Goal: Information Seeking & Learning: Learn about a topic

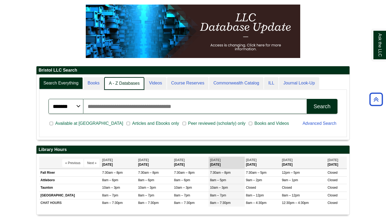
scroll to position [3, 3]
click at [118, 86] on link "A - Z Databases" at bounding box center [124, 83] width 40 height 13
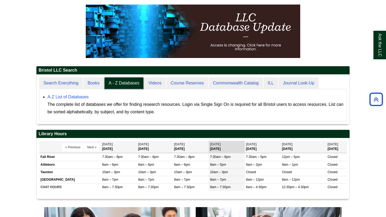
scroll to position [49, 313]
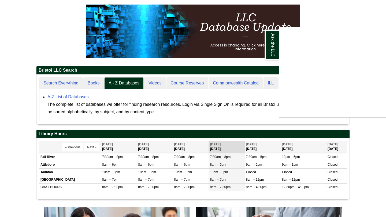
click at [73, 83] on div "Ask the LLC" at bounding box center [193, 108] width 386 height 217
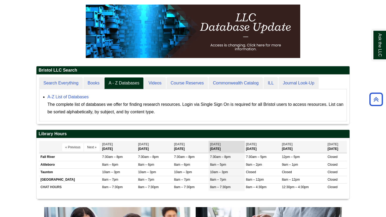
click at [64, 91] on div "******* ***** ****** Search articles, books, journals & more Search Available a…" at bounding box center [192, 105] width 307 height 32
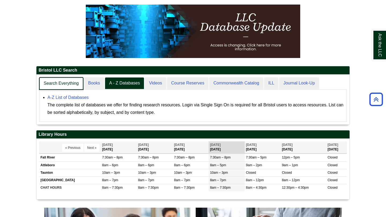
scroll to position [50, 313]
click at [64, 85] on link "Search Everything" at bounding box center [61, 83] width 44 height 13
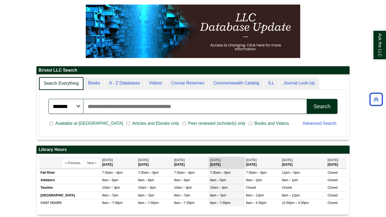
scroll to position [65, 313]
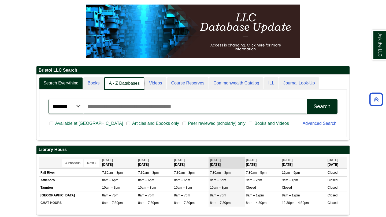
click at [108, 85] on link "A - Z Databases" at bounding box center [124, 83] width 40 height 13
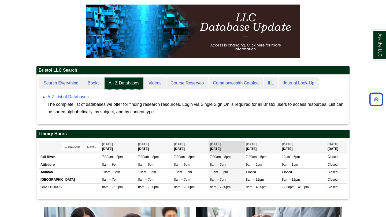
scroll to position [49, 313]
click at [57, 99] on link "A-Z List of Databases" at bounding box center [67, 97] width 41 height 5
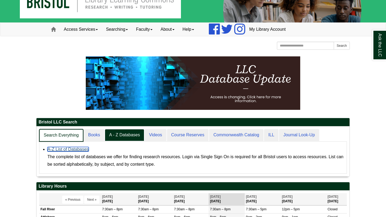
scroll to position [50, 313]
click at [60, 141] on link "Search Everything" at bounding box center [61, 135] width 44 height 13
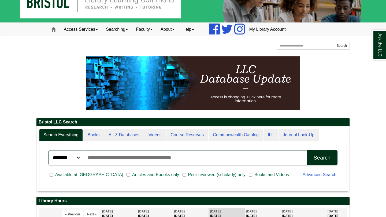
scroll to position [65, 313]
click at [103, 155] on input "Search articles, books, journals & more" at bounding box center [194, 157] width 223 height 15
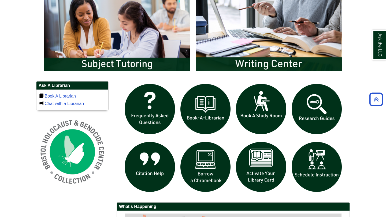
scroll to position [300, 0]
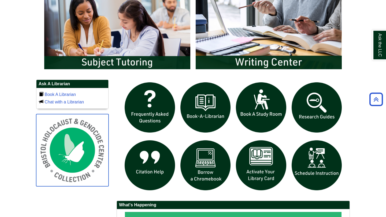
click at [91, 155] on img at bounding box center [72, 150] width 72 height 72
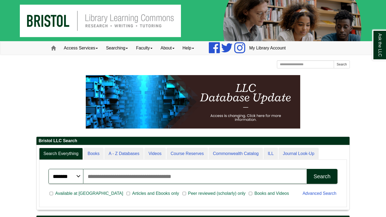
scroll to position [65, 313]
click at [121, 183] on input "Search articles, books, journals & more" at bounding box center [194, 176] width 223 height 15
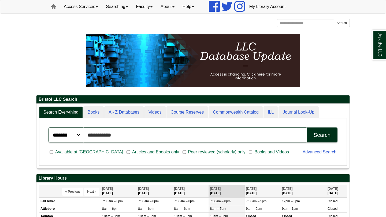
type input "**********"
click at [306, 128] on button "Search" at bounding box center [321, 135] width 31 height 15
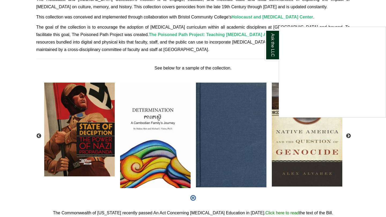
scroll to position [188, 0]
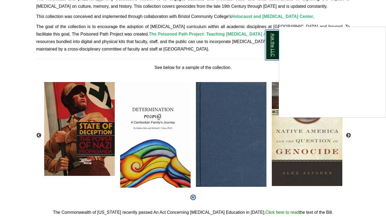
click at [272, 43] on link "Ask the LLC" at bounding box center [272, 45] width 14 height 31
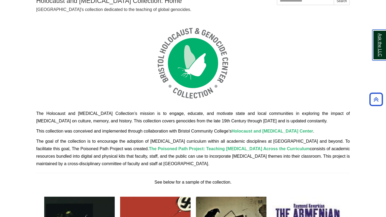
scroll to position [0, 0]
